Goal: Transaction & Acquisition: Purchase product/service

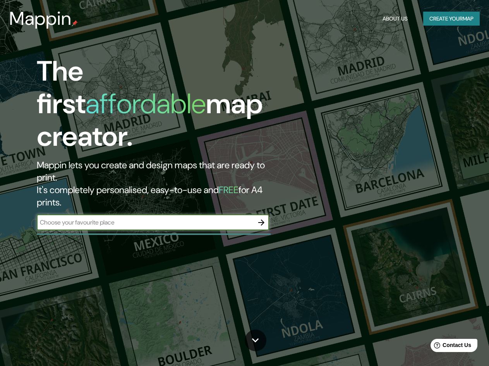
click at [147, 218] on input "text" at bounding box center [145, 222] width 217 height 9
click at [227, 218] on input "text" at bounding box center [145, 222] width 217 height 9
type input "Bogota"
click at [260, 219] on icon "button" at bounding box center [261, 222] width 6 height 6
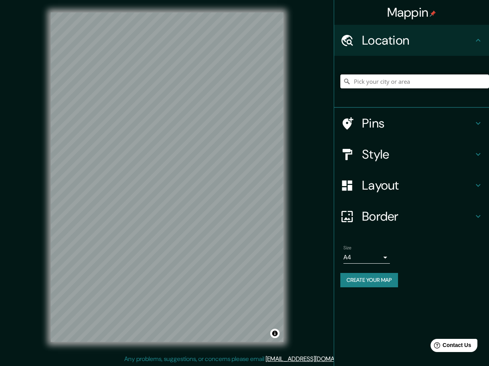
click at [400, 82] on input "Pick your city or area" at bounding box center [414, 81] width 149 height 14
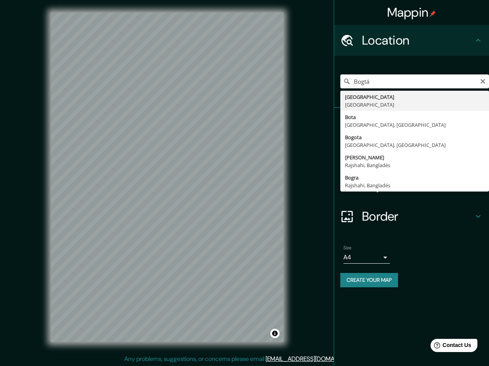
type input "[GEOGRAPHIC_DATA], [GEOGRAPHIC_DATA]"
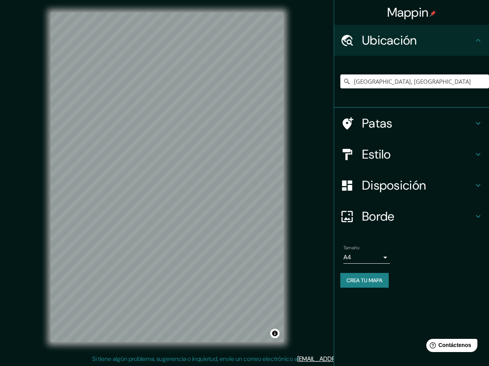
click at [393, 153] on h4 "Estilo" at bounding box center [418, 153] width 112 height 15
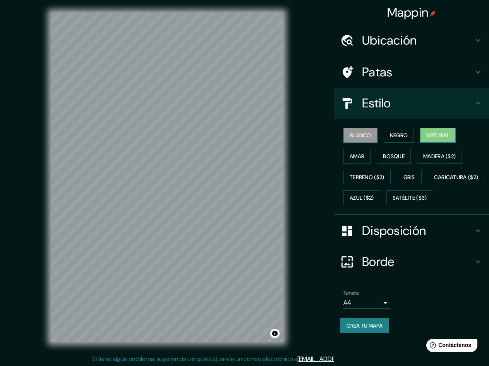
click at [434, 140] on button "Natural" at bounding box center [438, 135] width 36 height 15
click at [410, 140] on button "Negro" at bounding box center [399, 135] width 31 height 15
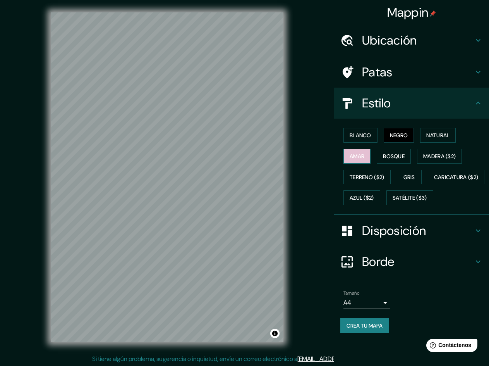
click at [366, 151] on button "Amar" at bounding box center [356, 156] width 27 height 15
click at [419, 182] on button "Gris" at bounding box center [409, 177] width 25 height 15
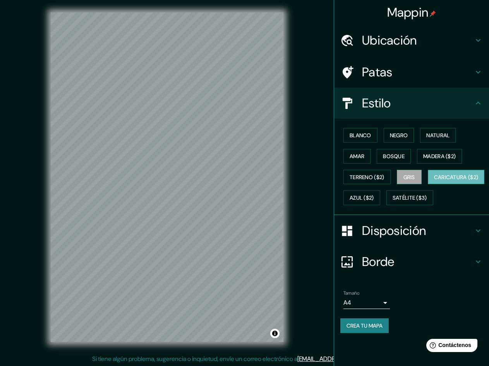
click at [434, 180] on font "Caricatura ($2)" at bounding box center [456, 176] width 45 height 7
click at [374, 202] on font "Azul ($2)" at bounding box center [362, 197] width 24 height 10
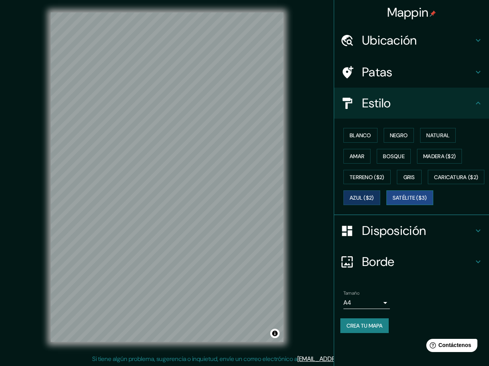
click at [393, 203] on font "Satélite ($3)" at bounding box center [410, 197] width 34 height 10
click at [360, 137] on font "Blanco" at bounding box center [361, 135] width 22 height 7
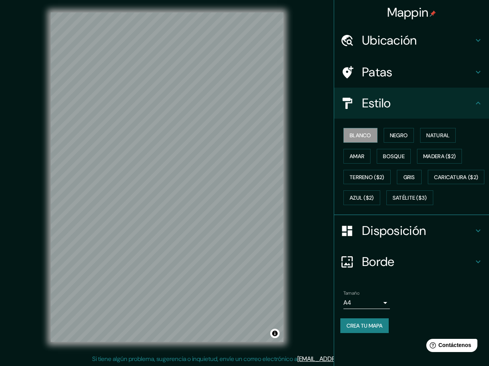
click at [431, 269] on h4 "Borde" at bounding box center [418, 261] width 112 height 15
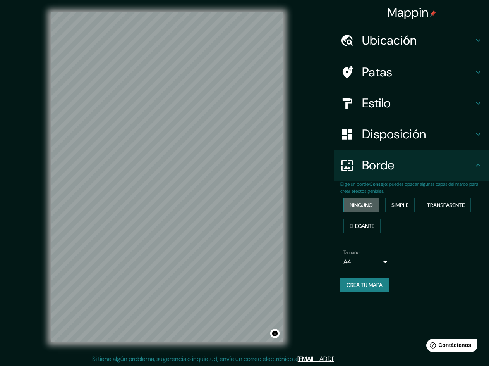
click at [367, 207] on font "Ninguno" at bounding box center [361, 204] width 23 height 7
click at [384, 208] on div "Ninguno Simple Transparente Elegante" at bounding box center [414, 215] width 149 height 42
click at [392, 208] on button "Simple" at bounding box center [399, 204] width 29 height 15
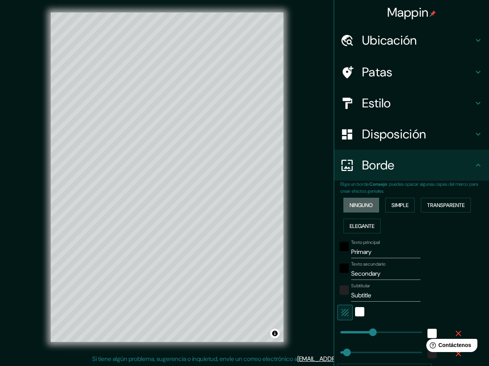
click at [365, 208] on font "Ninguno" at bounding box center [361, 204] width 23 height 7
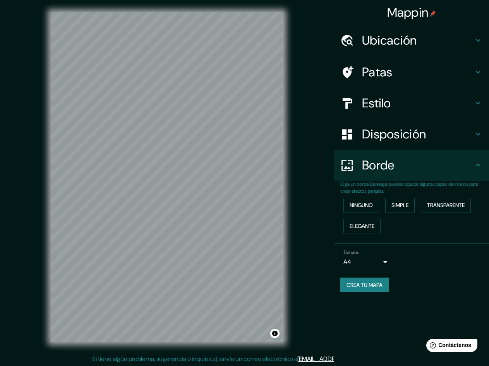
click at [375, 261] on body "Mappin Ubicación [GEOGRAPHIC_DATA], [GEOGRAPHIC_DATA] Patas Estilo Disposición …" at bounding box center [244, 183] width 489 height 366
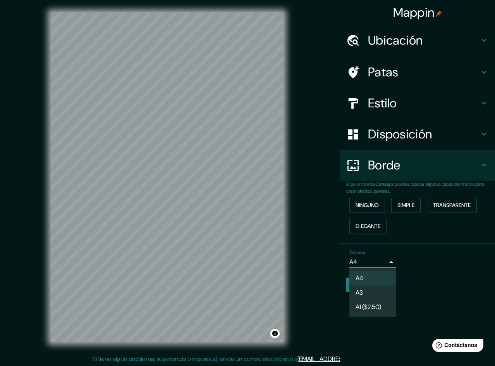
click at [415, 266] on div at bounding box center [247, 183] width 495 height 366
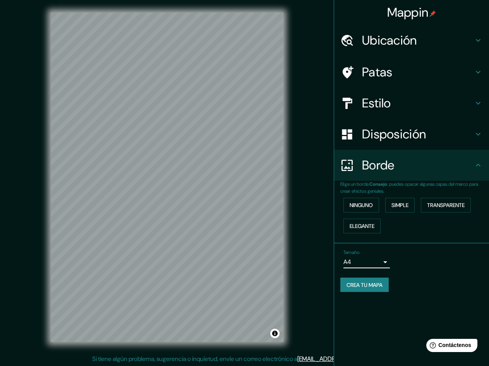
click at [386, 39] on font "Ubicación" at bounding box center [389, 40] width 55 height 16
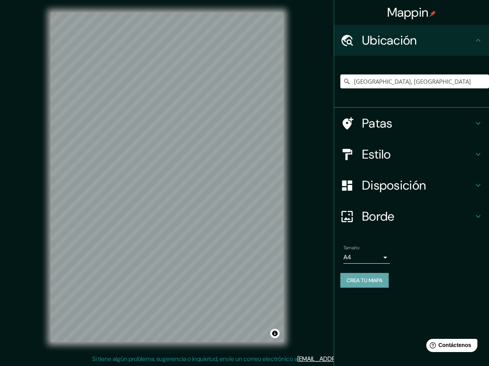
click at [359, 284] on font "Crea tu mapa" at bounding box center [365, 280] width 36 height 10
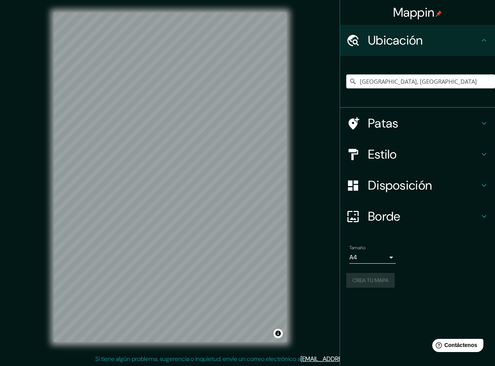
click at [382, 255] on body "Mappin Ubicación [GEOGRAPHIC_DATA], [GEOGRAPHIC_DATA] Patas Estilo Disposición …" at bounding box center [247, 183] width 495 height 366
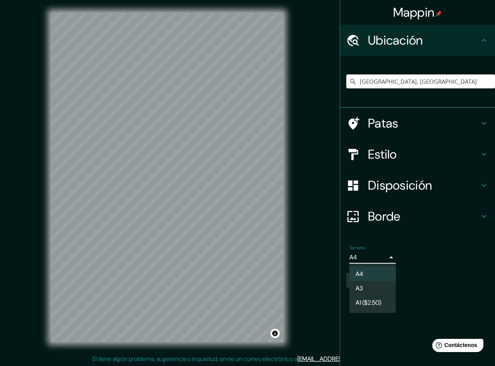
click at [410, 255] on div at bounding box center [247, 183] width 495 height 366
click at [384, 259] on body "Mappin Ubicación [GEOGRAPHIC_DATA], [GEOGRAPHIC_DATA] Patas Estilo Disposición …" at bounding box center [247, 183] width 495 height 366
drag, startPoint x: 414, startPoint y: 278, endPoint x: 338, endPoint y: 271, distance: 76.6
click at [414, 278] on div at bounding box center [247, 183] width 495 height 366
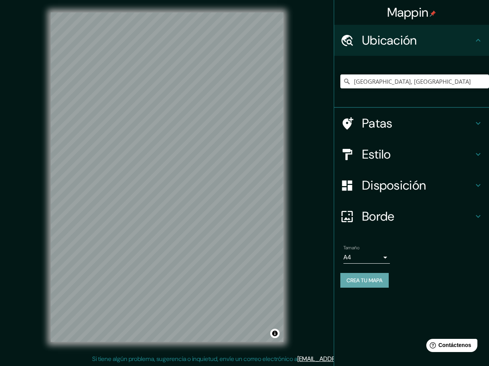
click at [360, 278] on font "Crea tu mapa" at bounding box center [365, 279] width 36 height 7
click at [475, 45] on icon at bounding box center [478, 40] width 9 height 9
click at [469, 129] on h4 "Patas" at bounding box center [418, 122] width 112 height 15
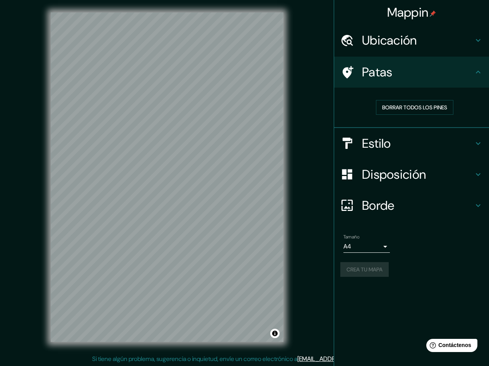
click at [472, 78] on h4 "Patas" at bounding box center [418, 71] width 112 height 15
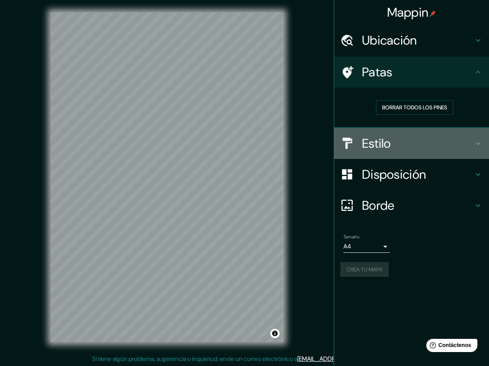
click at [480, 152] on div "Estilo" at bounding box center [411, 143] width 155 height 31
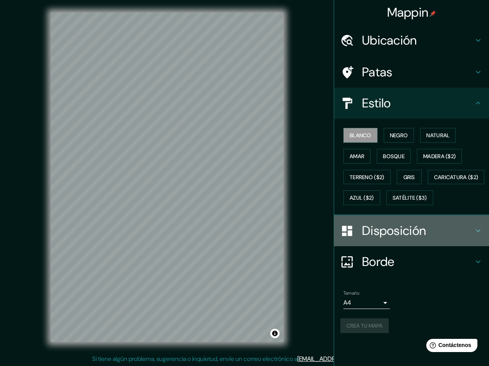
click at [486, 246] on div "Disposición" at bounding box center [411, 230] width 155 height 31
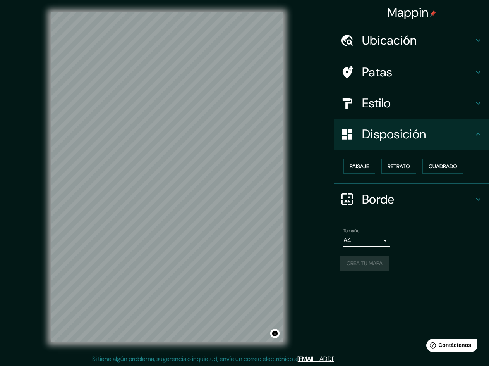
click at [475, 203] on icon at bounding box center [478, 198] width 9 height 9
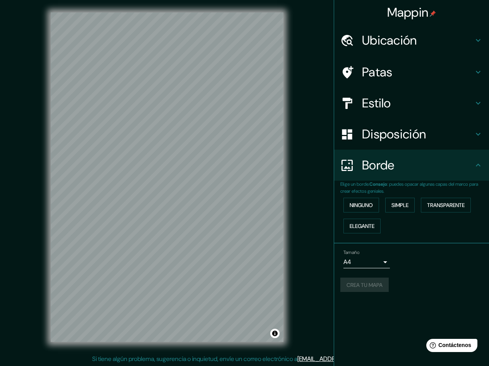
scroll to position [1, 0]
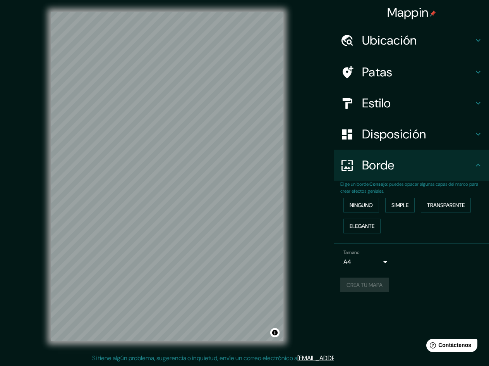
click at [383, 292] on div "Crea tu mapa" at bounding box center [411, 284] width 142 height 15
